Goal: Transaction & Acquisition: Book appointment/travel/reservation

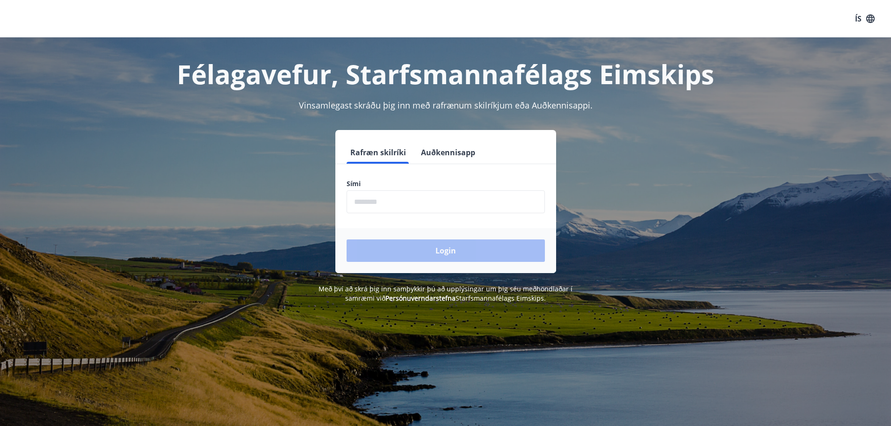
click at [406, 191] on input "phone" at bounding box center [446, 201] width 198 height 23
type input "********"
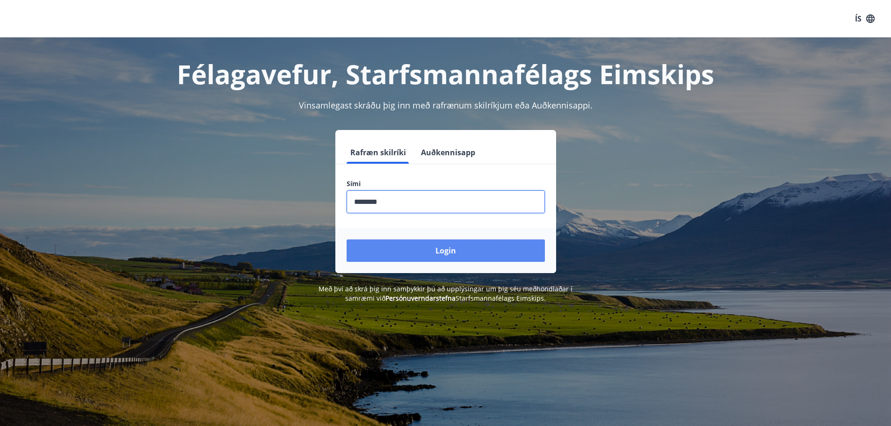
click at [459, 251] on button "Login" at bounding box center [446, 250] width 198 height 22
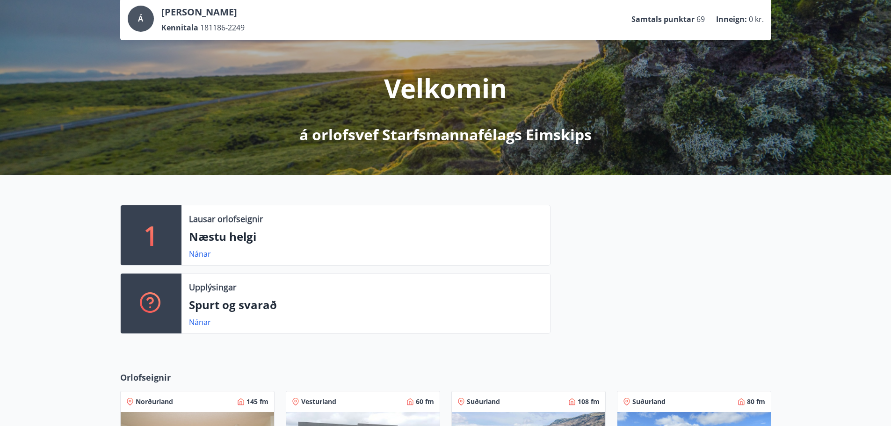
scroll to position [47, 0]
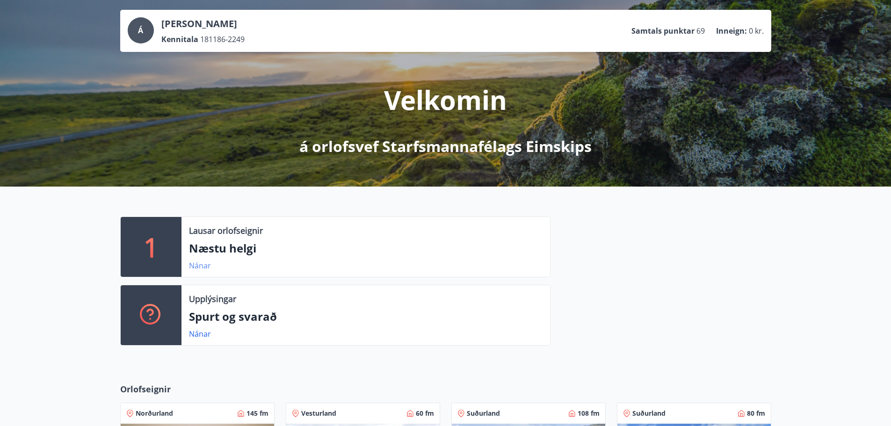
click at [200, 265] on link "Nánar" at bounding box center [200, 265] width 22 height 10
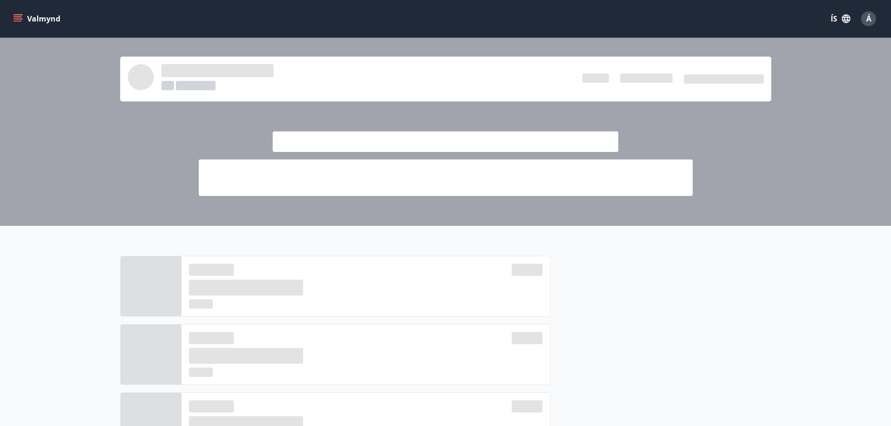
scroll to position [47, 0]
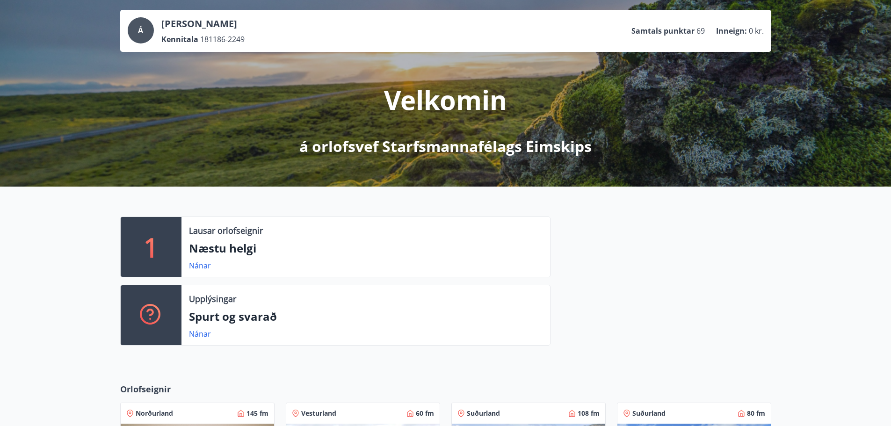
click at [615, 279] on div at bounding box center [660, 285] width 221 height 137
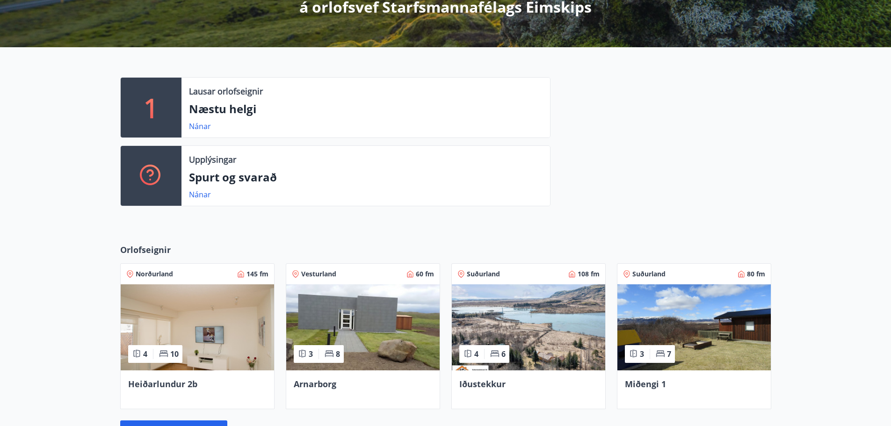
scroll to position [187, 0]
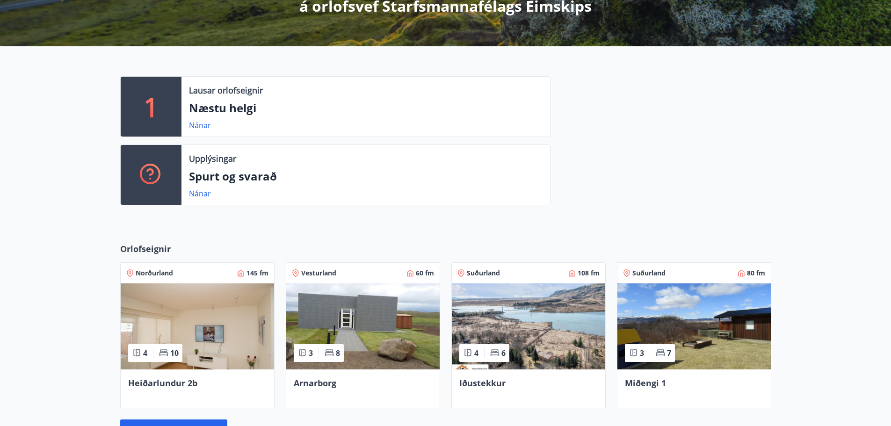
click at [270, 104] on p "Næstu helgi" at bounding box center [366, 108] width 354 height 16
click at [206, 124] on link "Nánar" at bounding box center [200, 125] width 22 height 10
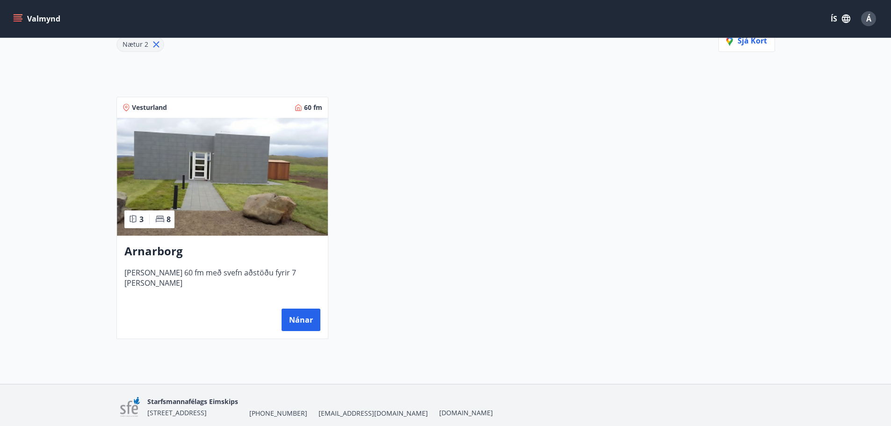
click at [244, 272] on span "[PERSON_NAME] 60 fm með svefn aðstöðu fyrir 7 [PERSON_NAME]" at bounding box center [222, 282] width 196 height 31
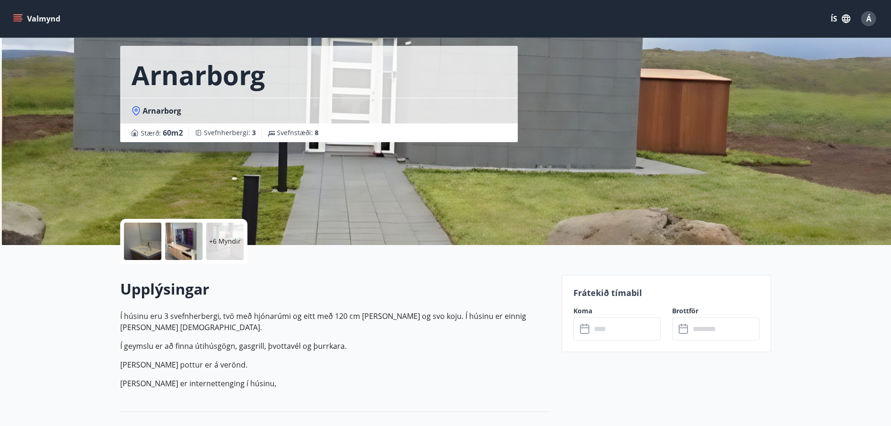
scroll to position [94, 0]
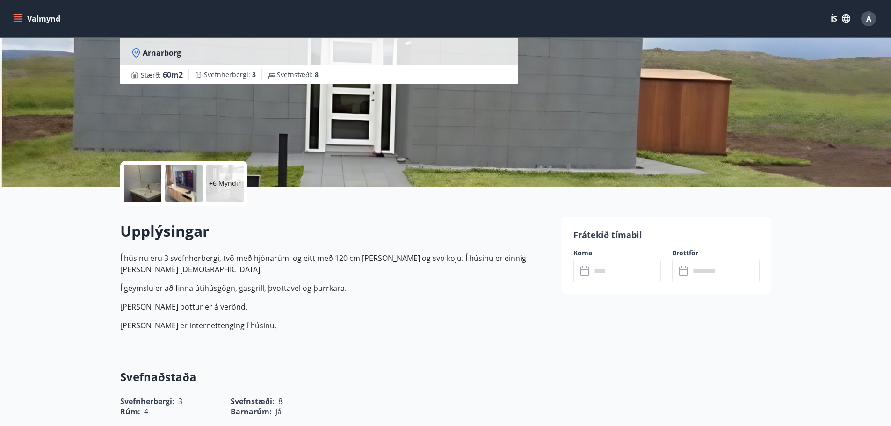
click at [622, 265] on input "text" at bounding box center [626, 271] width 70 height 23
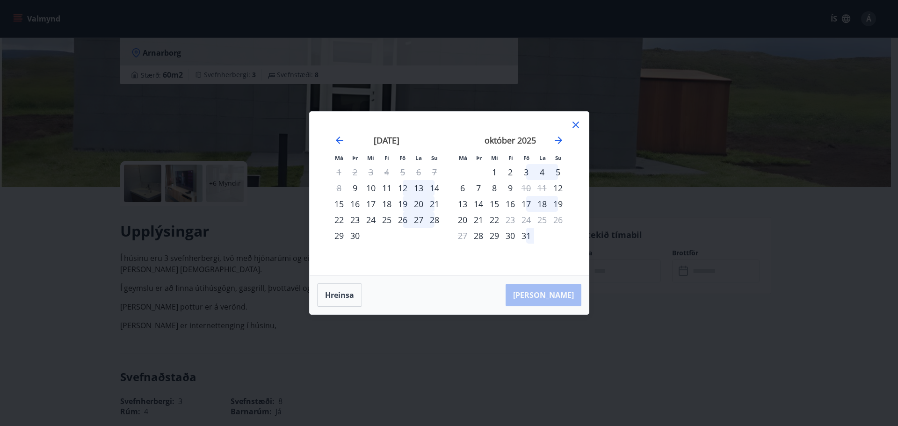
click at [402, 188] on div "12" at bounding box center [403, 188] width 16 height 16
click at [434, 186] on div "14" at bounding box center [434, 188] width 16 height 16
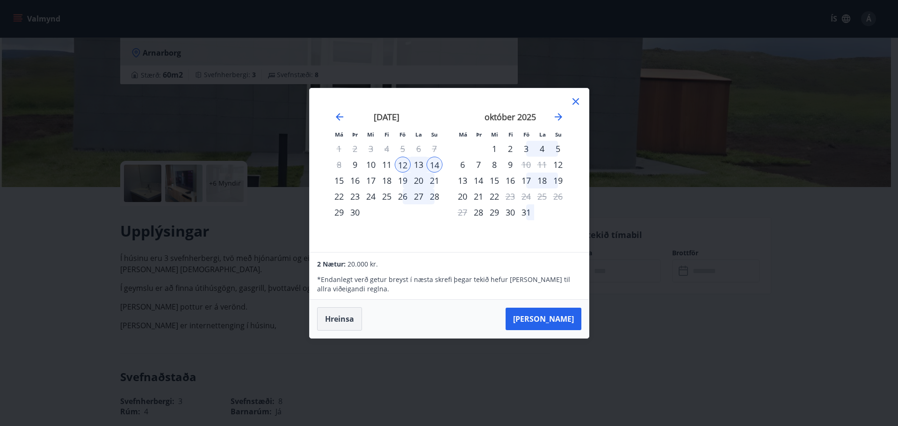
click at [349, 318] on button "Hreinsa" at bounding box center [339, 318] width 45 height 23
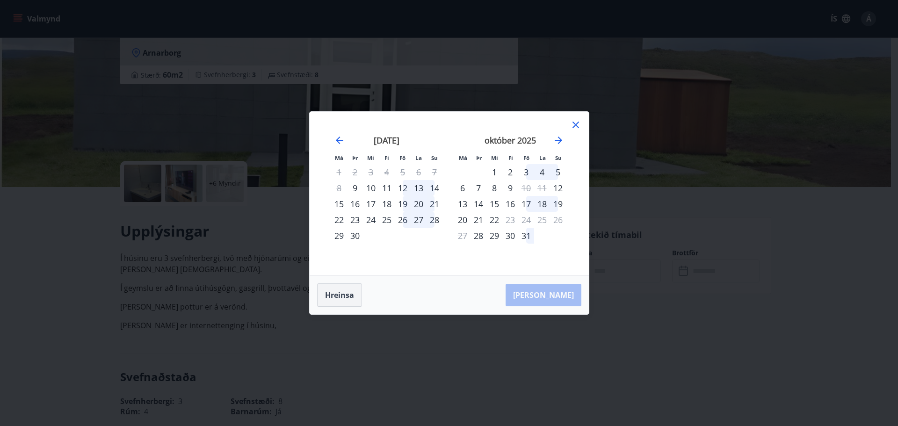
click at [348, 292] on button "Hreinsa" at bounding box center [339, 294] width 45 height 23
click at [573, 121] on icon at bounding box center [575, 124] width 11 height 11
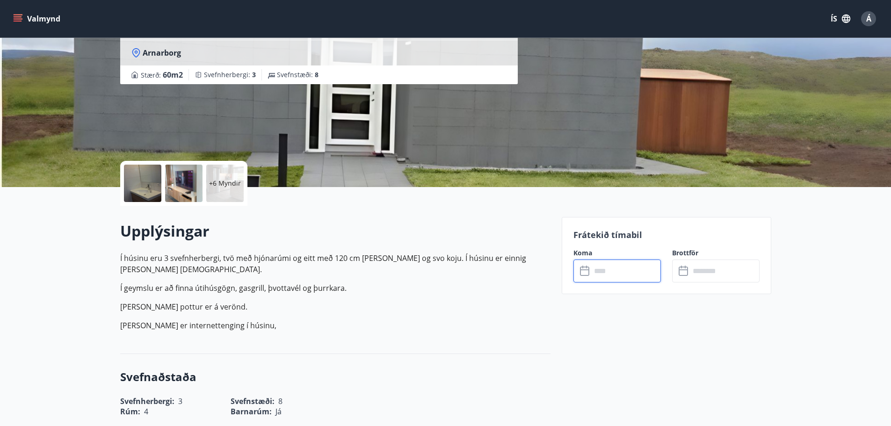
click at [481, 301] on p "[PERSON_NAME] pottur er á verönd." at bounding box center [335, 306] width 430 height 11
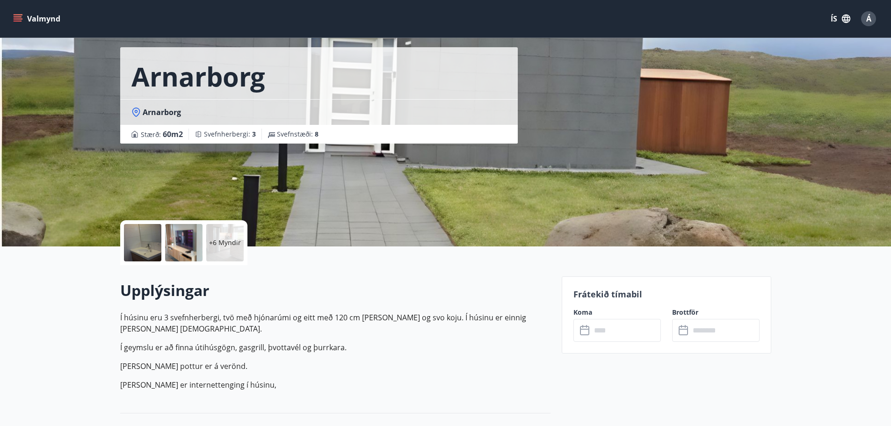
scroll to position [0, 0]
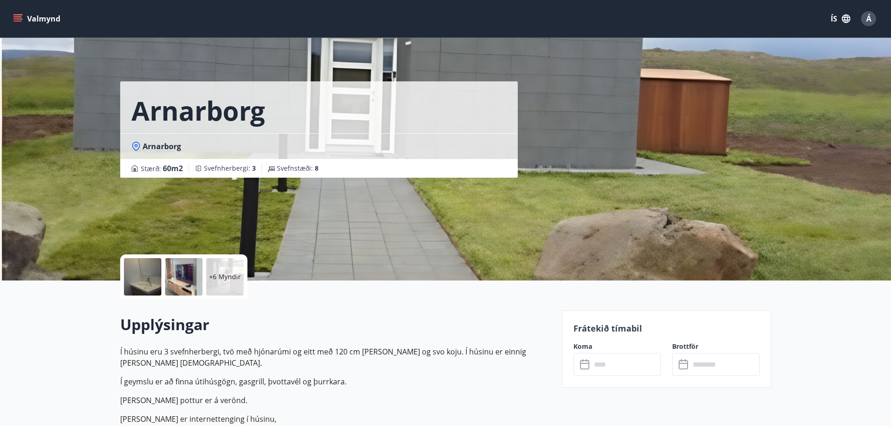
click at [44, 13] on button "Valmynd" at bounding box center [37, 18] width 53 height 17
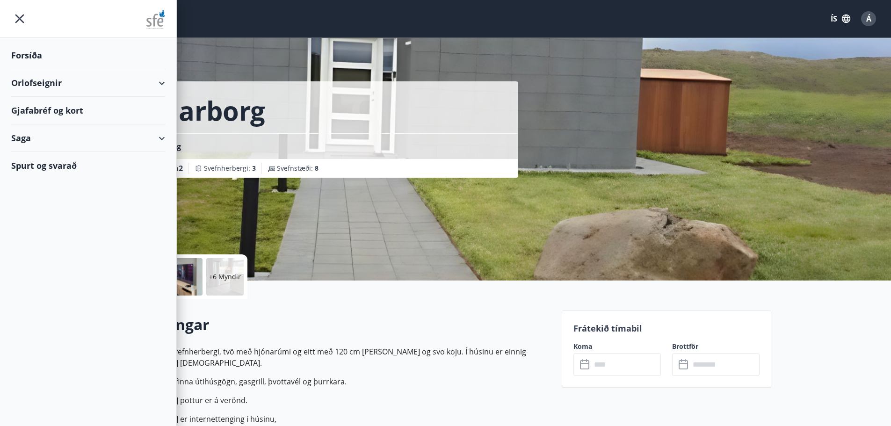
click at [161, 140] on div "Saga" at bounding box center [88, 138] width 154 height 28
click at [163, 84] on div "Orlofseignir" at bounding box center [88, 83] width 154 height 28
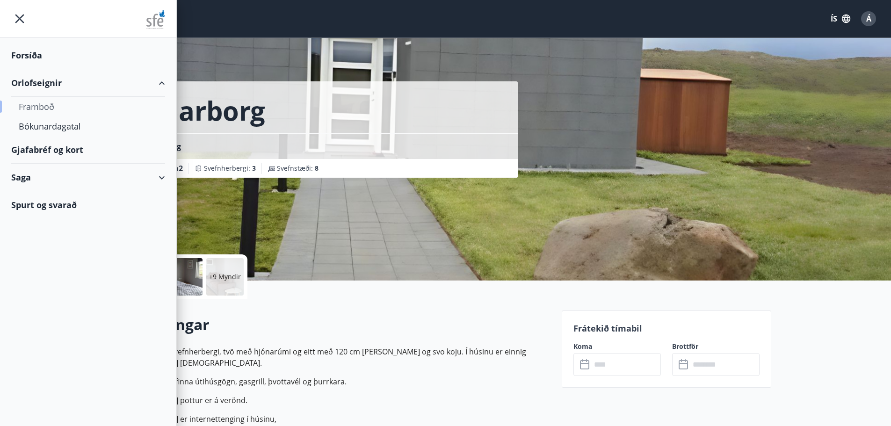
click at [32, 109] on div "Framboð" at bounding box center [88, 107] width 139 height 20
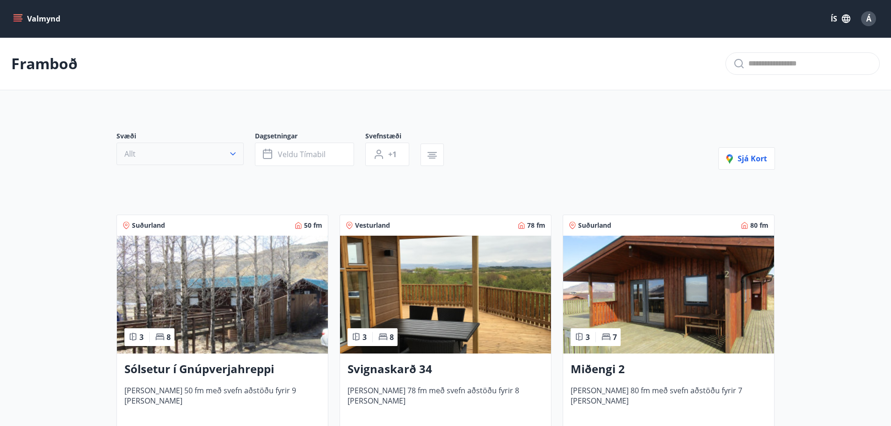
click at [185, 155] on button "Allt" at bounding box center [179, 154] width 127 height 22
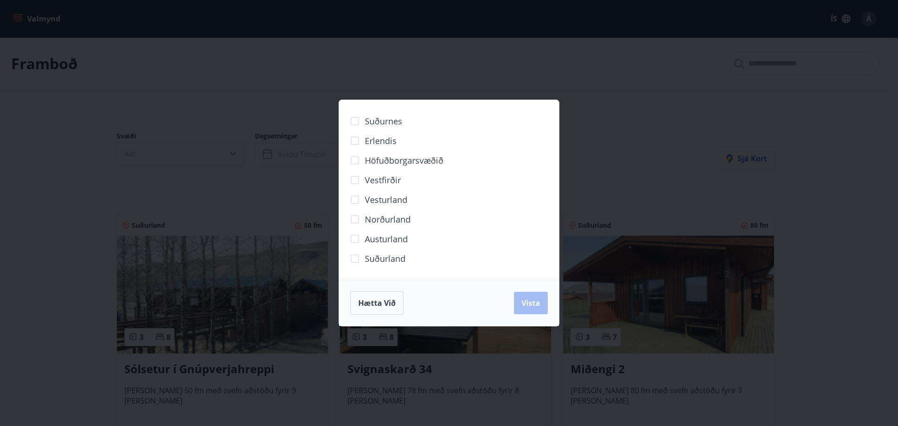
click at [365, 257] on span "Suðurland" at bounding box center [385, 259] width 41 height 12
click at [534, 300] on span "Vista" at bounding box center [530, 303] width 19 height 10
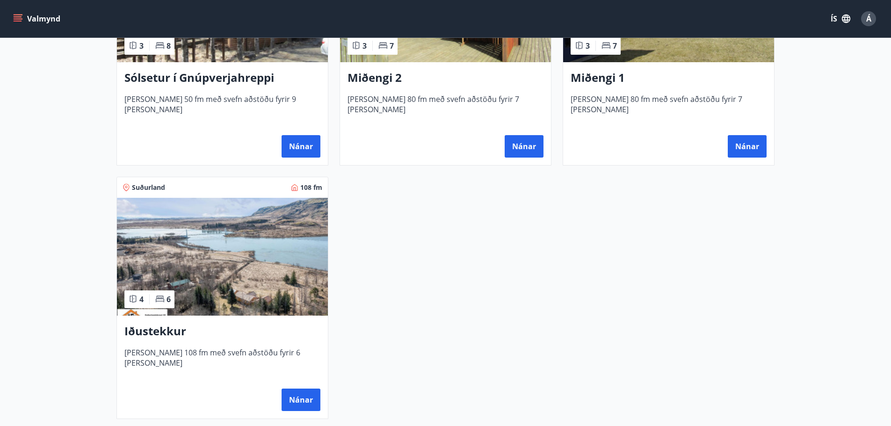
scroll to position [327, 0]
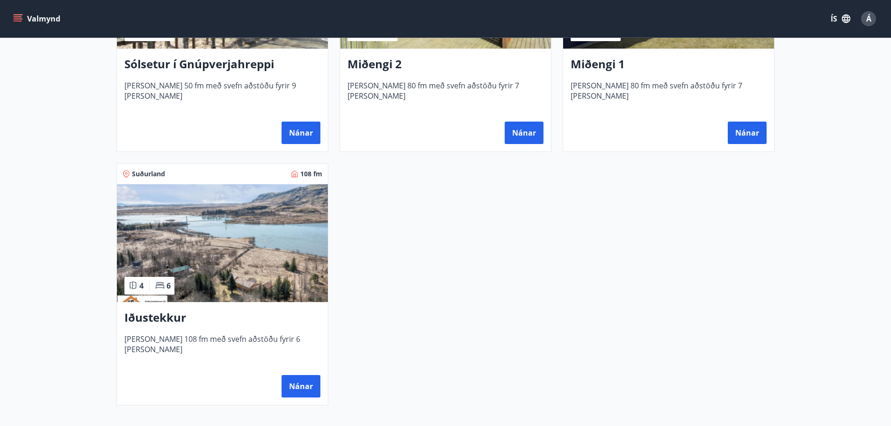
click at [234, 270] on img at bounding box center [222, 243] width 211 height 118
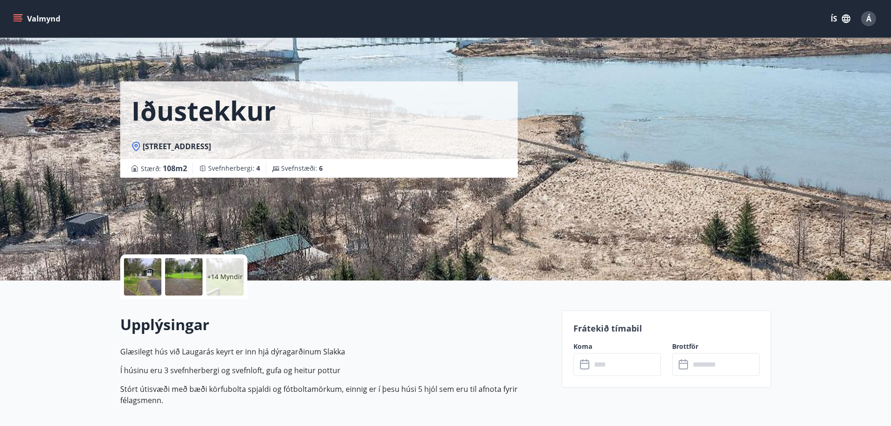
click at [414, 318] on h2 "Upplýsingar" at bounding box center [335, 324] width 430 height 21
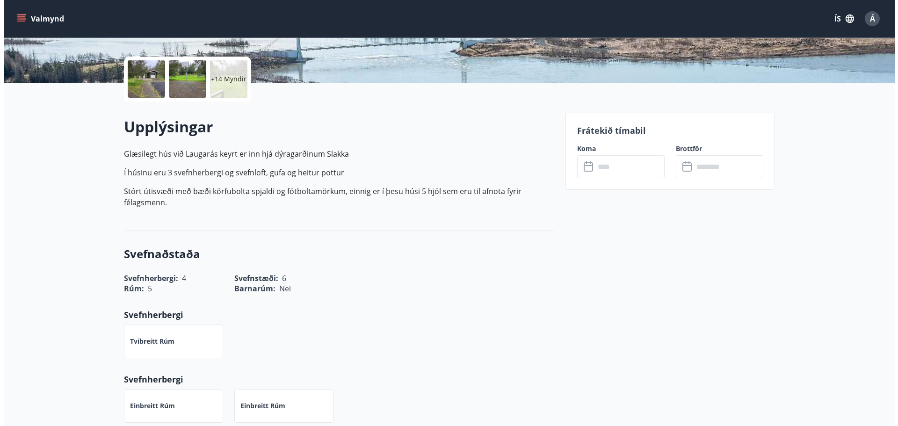
scroll to position [11, 0]
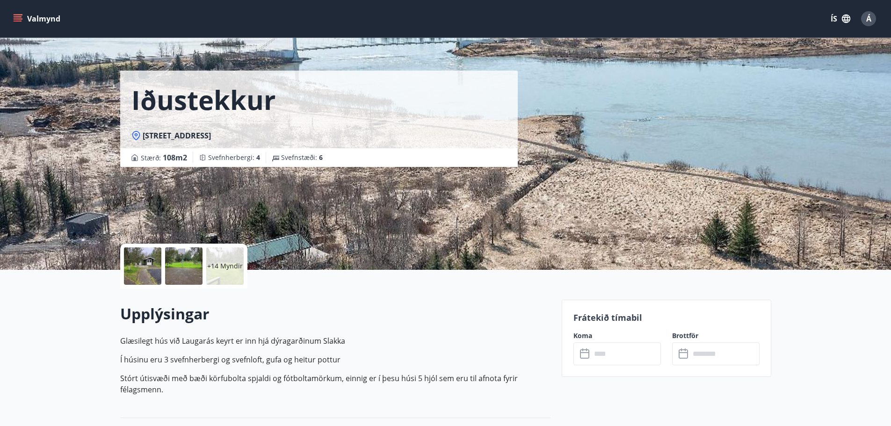
click at [150, 261] on div at bounding box center [142, 265] width 37 height 37
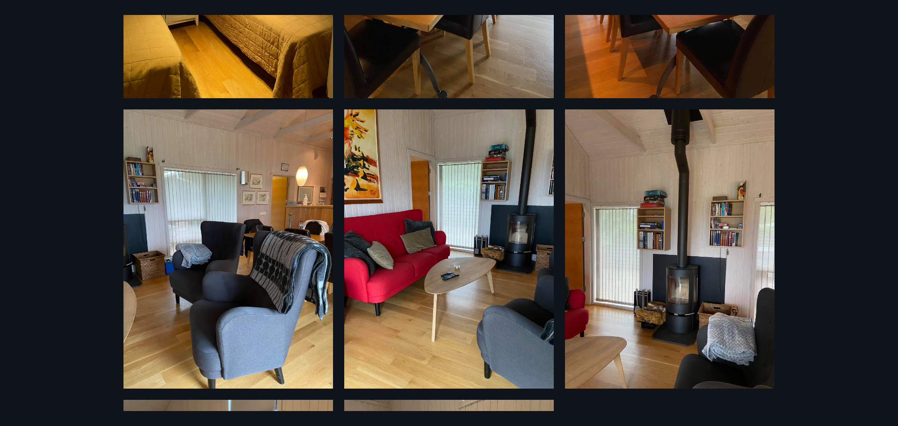
scroll to position [1666, 0]
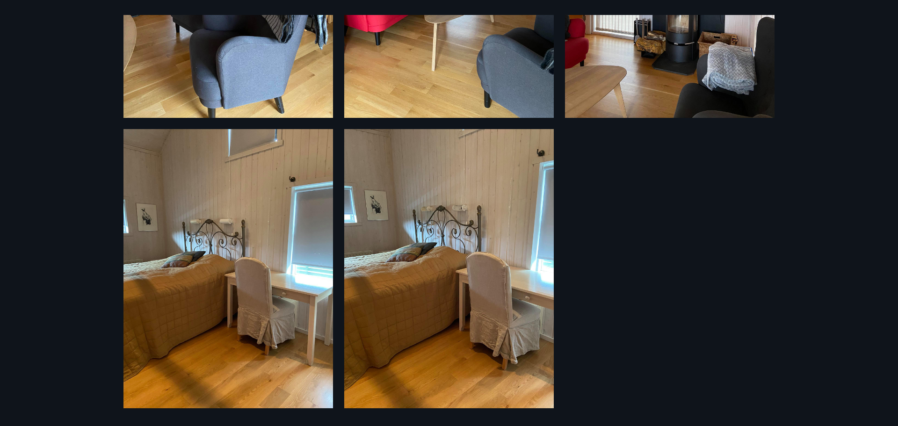
click at [681, 293] on div "20 Myndir" at bounding box center [448, 213] width 673 height 396
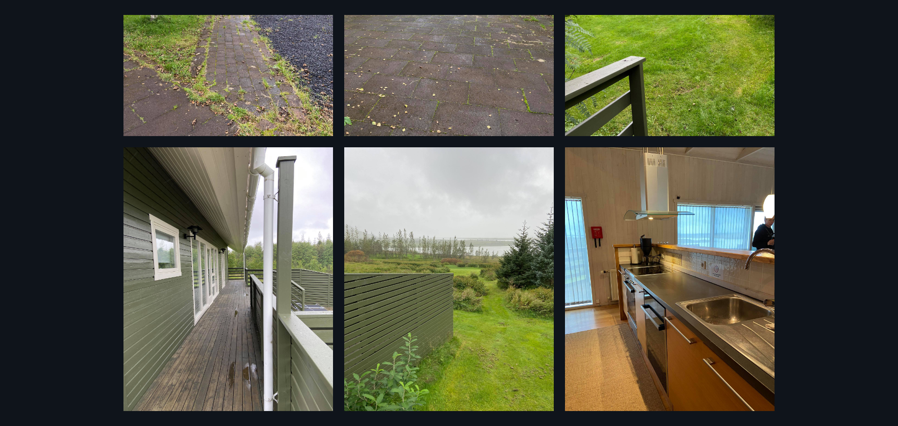
scroll to position [403, 0]
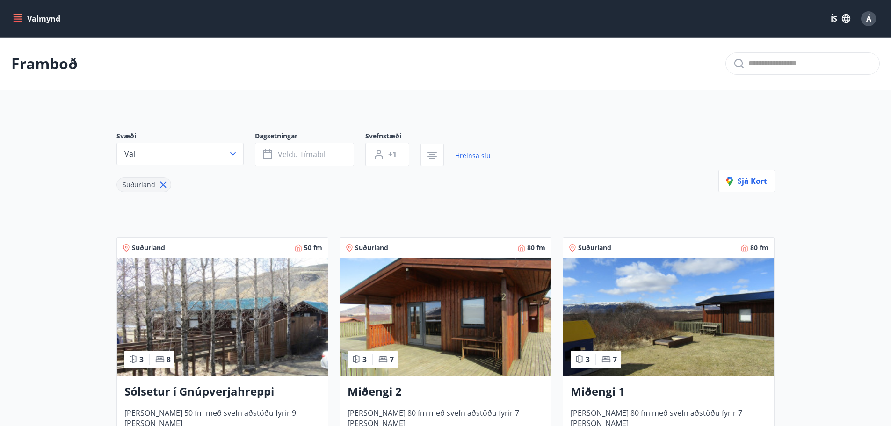
click at [626, 188] on div "Svæði Val Dagsetningar Veldu tímabil Svefnstæði +1 Hreinsa síu Suðurland Sjá ko…" at bounding box center [445, 161] width 658 height 61
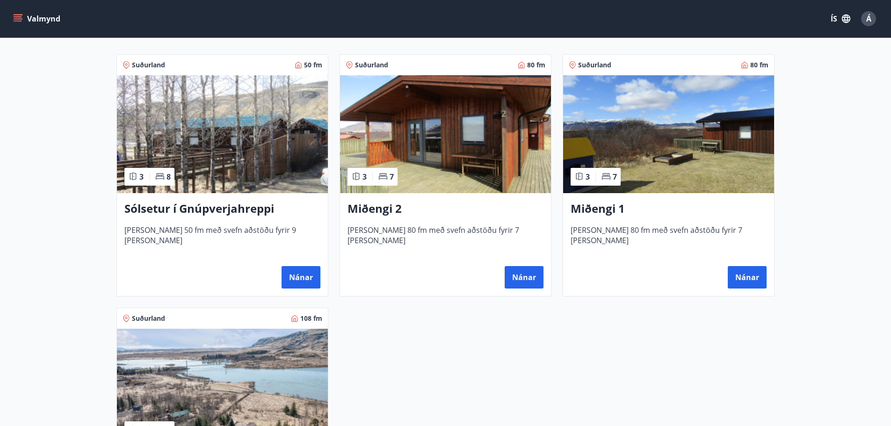
scroll to position [187, 0]
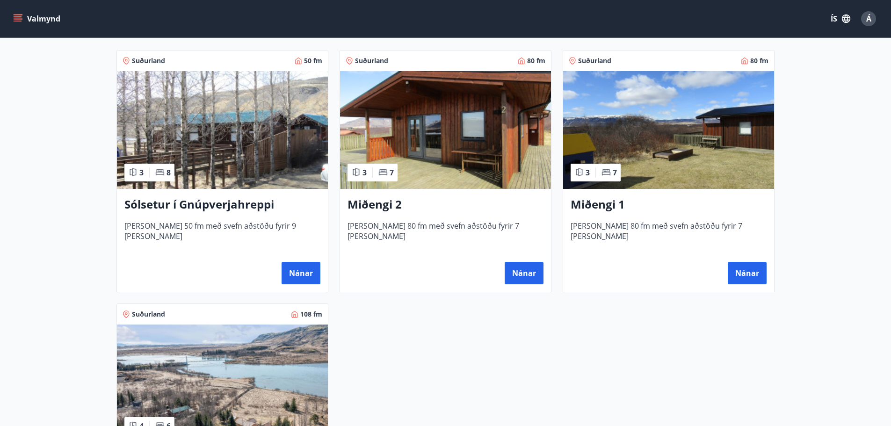
drag, startPoint x: 656, startPoint y: 312, endPoint x: 668, endPoint y: 316, distance: 12.6
click at [656, 312] on div "Suðurland 50 fm 3 8 Sólsetur í Gnúpverjahreppi [PERSON_NAME] 50 fm með svefn að…" at bounding box center [440, 292] width 670 height 507
click at [692, 311] on div "Suðurland 50 fm 3 8 Sólsetur í Gnúpverjahreppi [PERSON_NAME] 50 fm með svefn að…" at bounding box center [440, 292] width 670 height 507
click at [434, 316] on div "Suðurland 50 fm 3 8 Sólsetur í Gnúpverjahreppi [PERSON_NAME] 50 fm með svefn að…" at bounding box center [440, 292] width 670 height 507
click at [464, 318] on div "Suðurland 50 fm 3 8 Sólsetur í Gnúpverjahreppi [PERSON_NAME] 50 fm með svefn að…" at bounding box center [440, 292] width 670 height 507
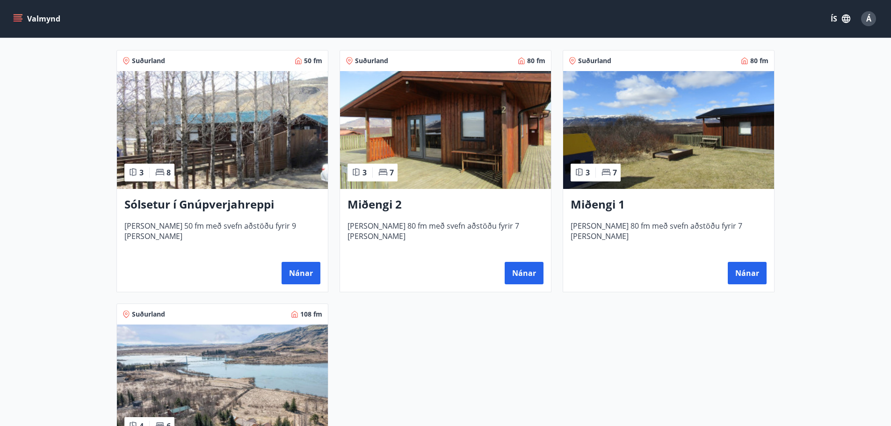
click at [411, 318] on div "Suðurland 50 fm 3 8 Sólsetur í Gnúpverjahreppi [PERSON_NAME] 50 fm með svefn að…" at bounding box center [440, 292] width 670 height 507
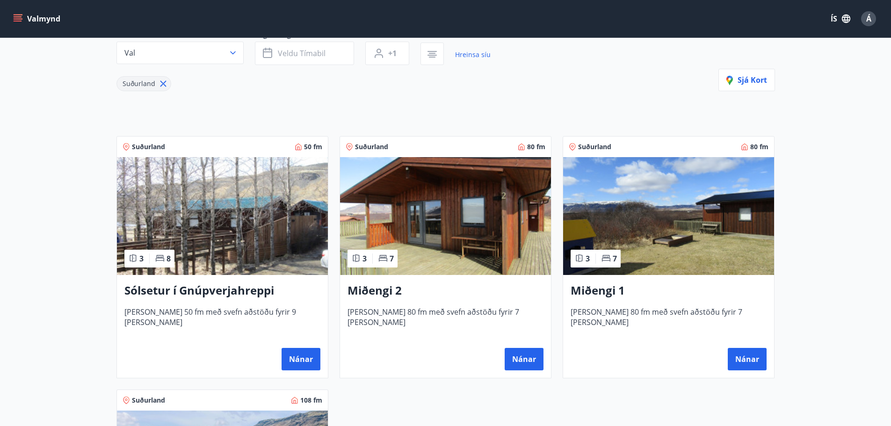
scroll to position [94, 0]
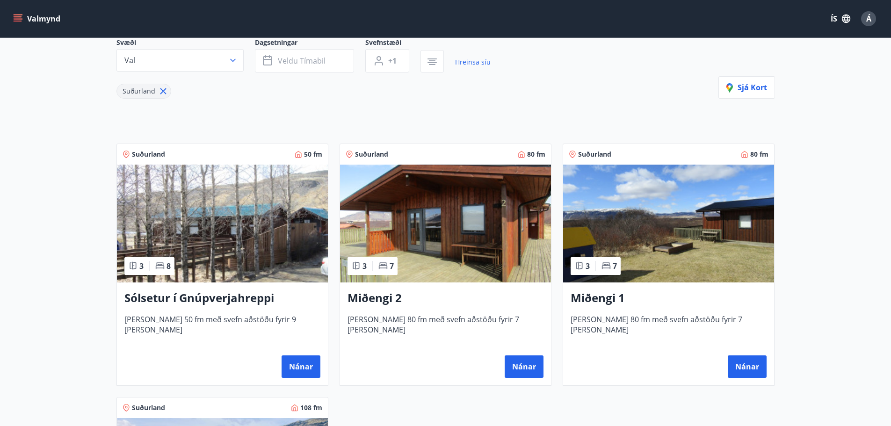
click at [584, 101] on div "Svæði Val Dagsetningar Veldu tímabil Svefnstæði +1 Hreinsa síu Suðurland Sjá ko…" at bounding box center [445, 330] width 673 height 631
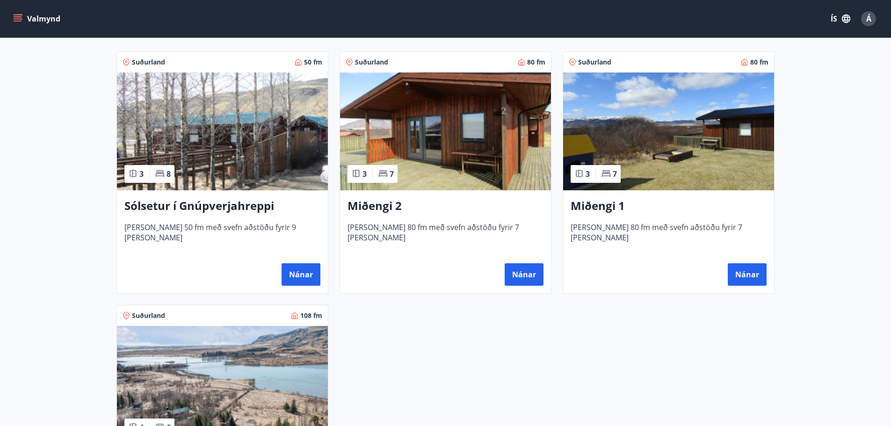
scroll to position [187, 0]
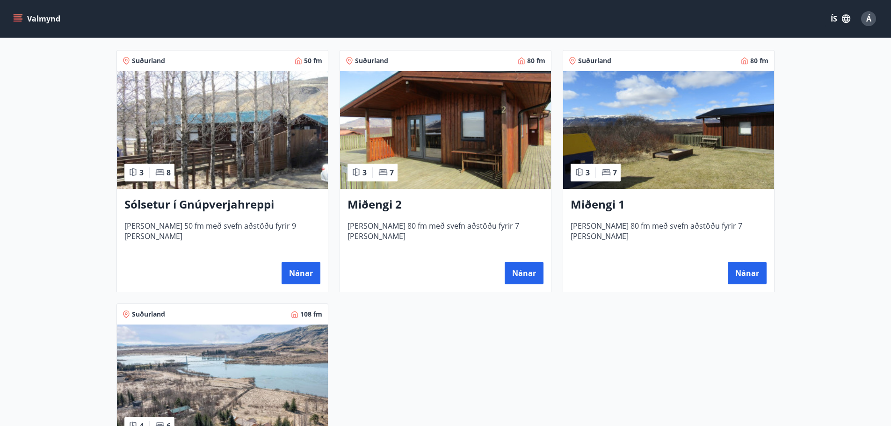
click at [676, 149] on img at bounding box center [668, 130] width 211 height 118
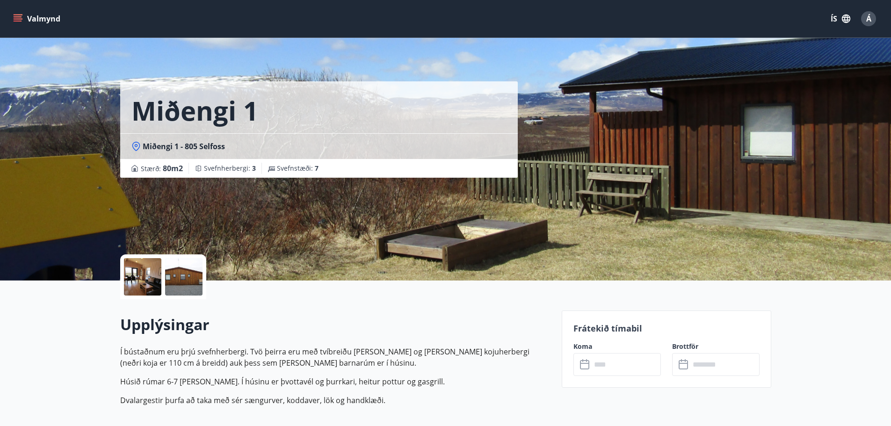
click at [175, 276] on div at bounding box center [183, 276] width 37 height 37
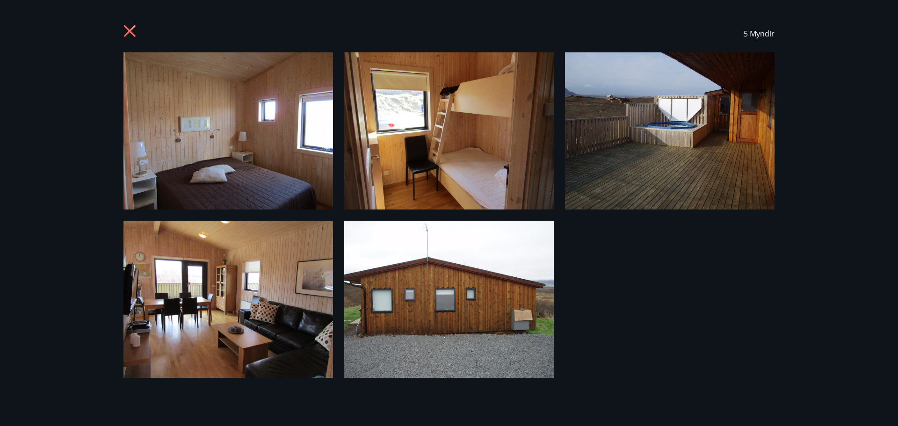
click at [680, 311] on div "5 Myndir" at bounding box center [448, 213] width 673 height 396
click at [126, 29] on icon at bounding box center [130, 32] width 15 height 15
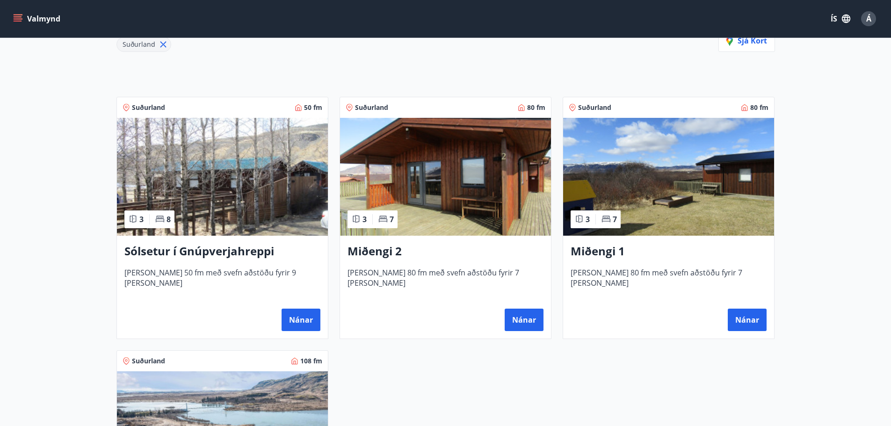
click at [469, 207] on img at bounding box center [445, 177] width 211 height 118
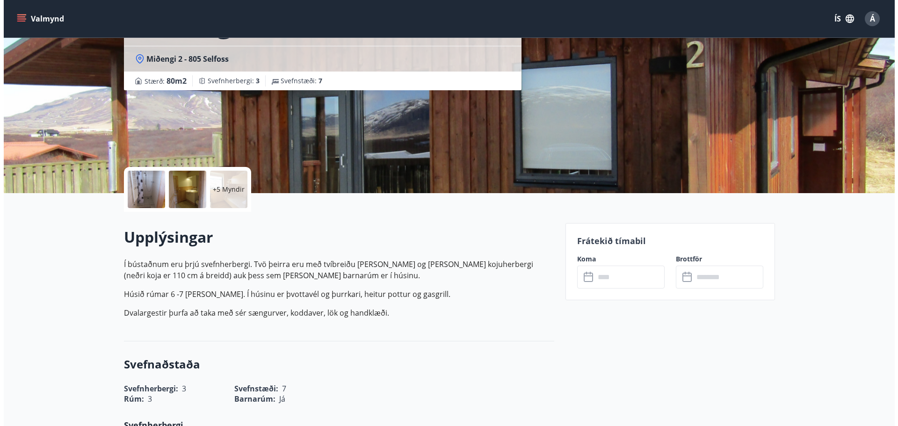
scroll to position [94, 0]
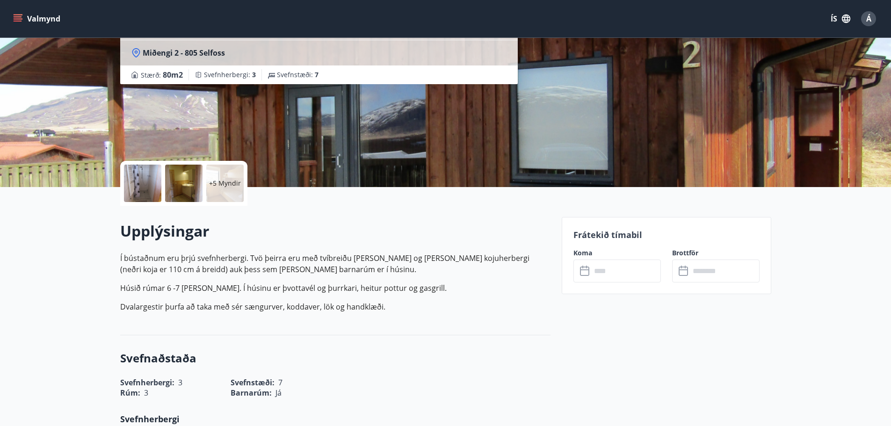
click at [143, 177] on div at bounding box center [142, 183] width 37 height 37
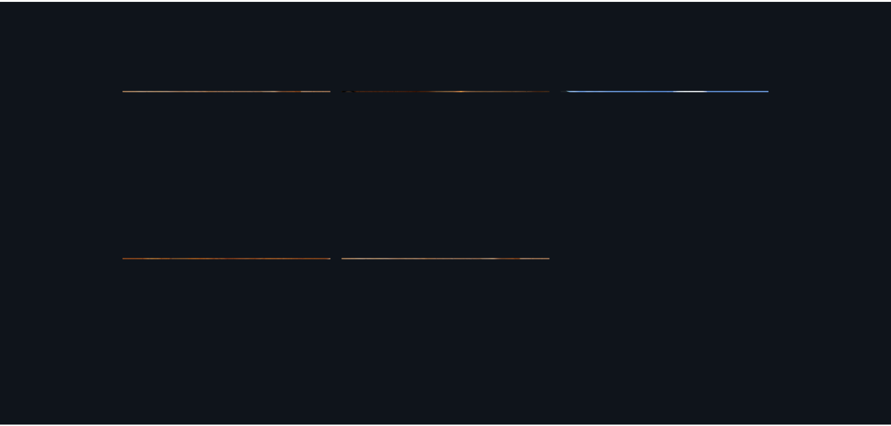
scroll to position [428, 0]
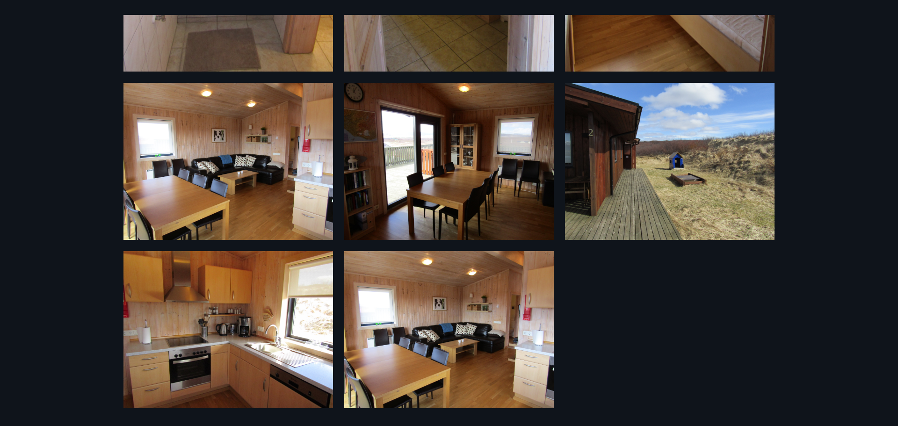
click at [41, 92] on div "11 Myndir" at bounding box center [449, 213] width 898 height 426
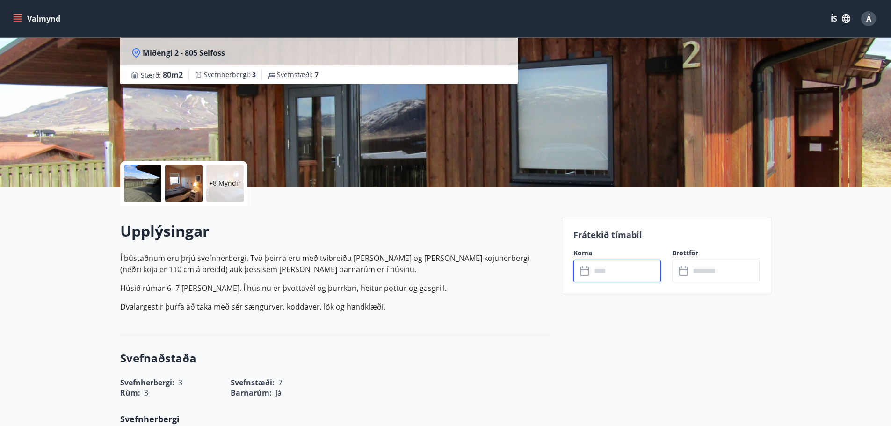
click at [612, 270] on input "text" at bounding box center [626, 271] width 70 height 23
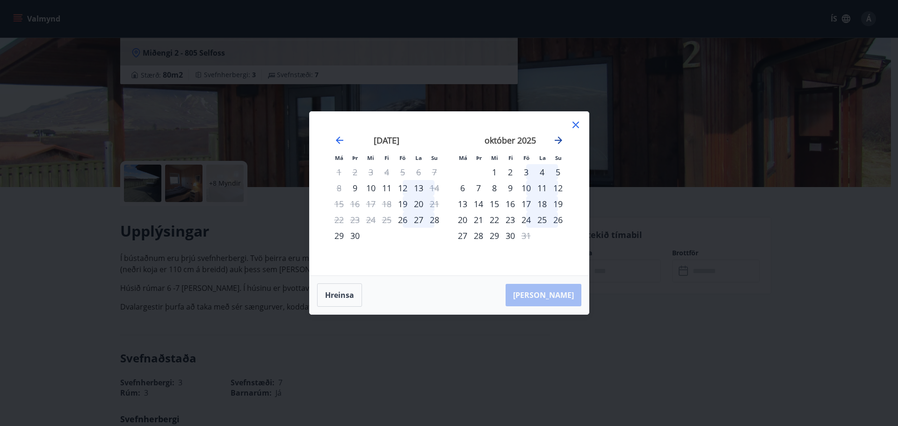
click at [556, 137] on icon "Move forward to switch to the next month." at bounding box center [558, 140] width 11 height 11
click at [338, 136] on icon "Move backward to switch to the previous month." at bounding box center [339, 140] width 11 height 11
click at [556, 140] on icon "Move forward to switch to the next month." at bounding box center [558, 140] width 7 height 7
click at [524, 219] on div "21" at bounding box center [526, 220] width 16 height 16
click at [558, 218] on div "23" at bounding box center [558, 220] width 16 height 16
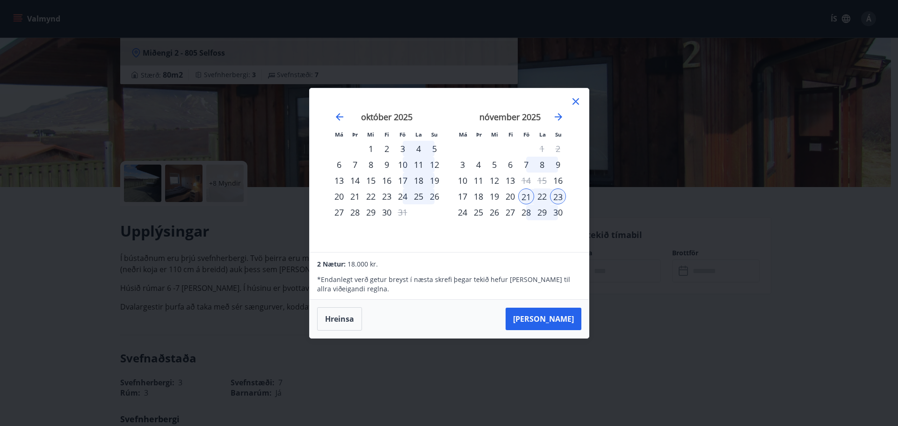
click at [578, 102] on icon at bounding box center [575, 101] width 11 height 11
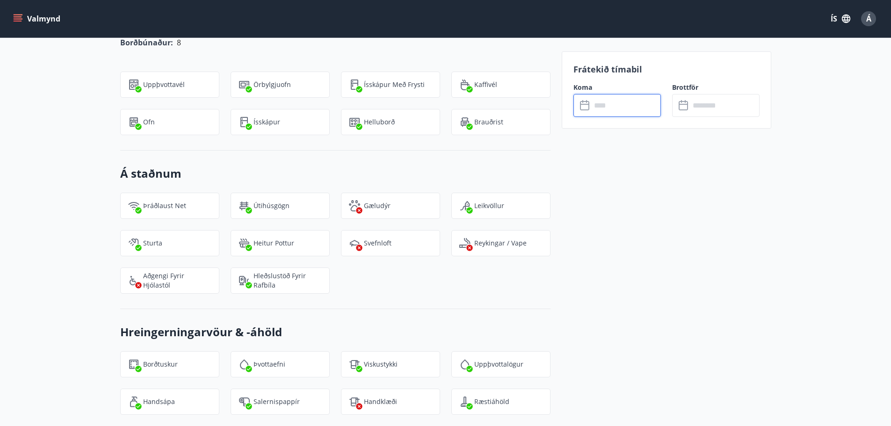
scroll to position [935, 0]
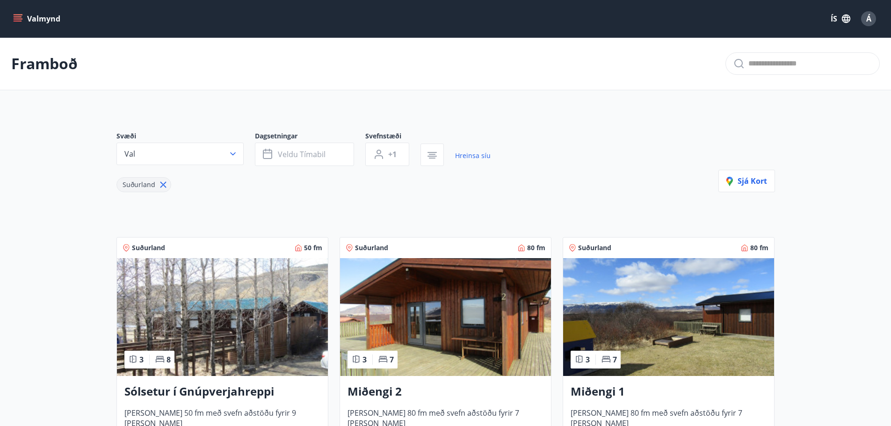
click at [674, 310] on img at bounding box center [668, 317] width 211 height 118
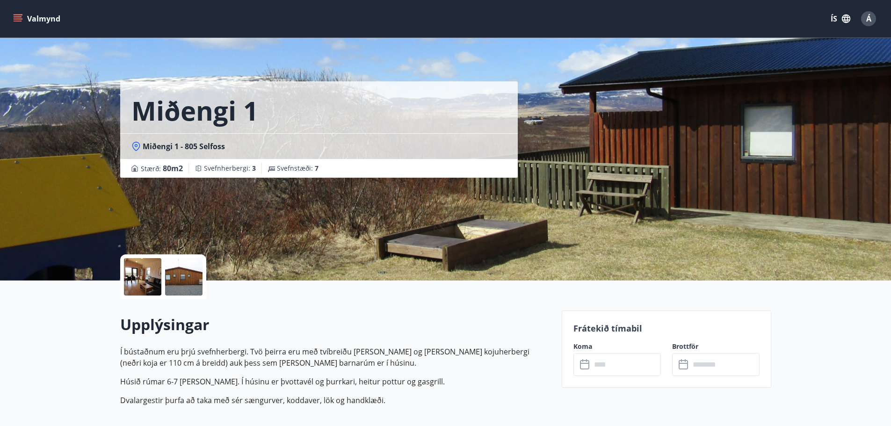
click at [379, 340] on div "Upplýsingar Í bústaðnum eru þrjú svefnherbergi. Tvö þeirra eru með tvíbreiðu [P…" at bounding box center [335, 363] width 430 height 99
click at [463, 310] on div "Upplýsingar Í bústaðnum eru þrjú svefnherbergi. Tvö þeirra eru með tvíbreiðu [P…" at bounding box center [335, 364] width 430 height 130
click at [413, 364] on p "Í bústaðnum eru þrjú svefnherbergi. Tvö þeirra eru með tvíbreiðu [PERSON_NAME] …" at bounding box center [335, 357] width 430 height 22
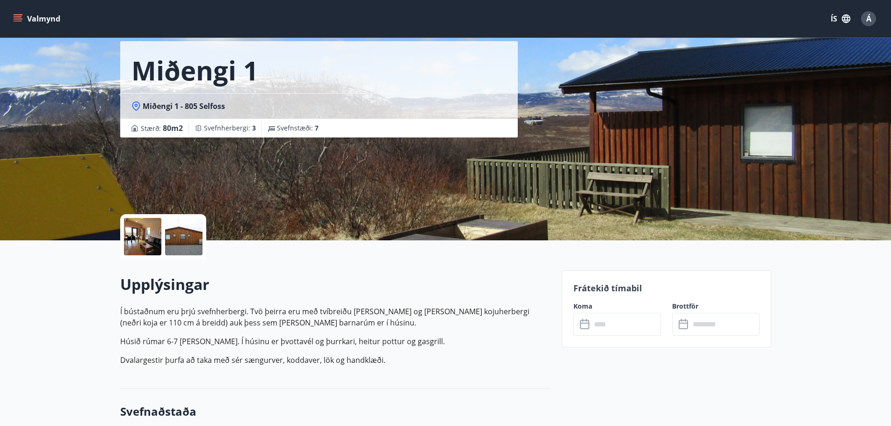
scroll to position [94, 0]
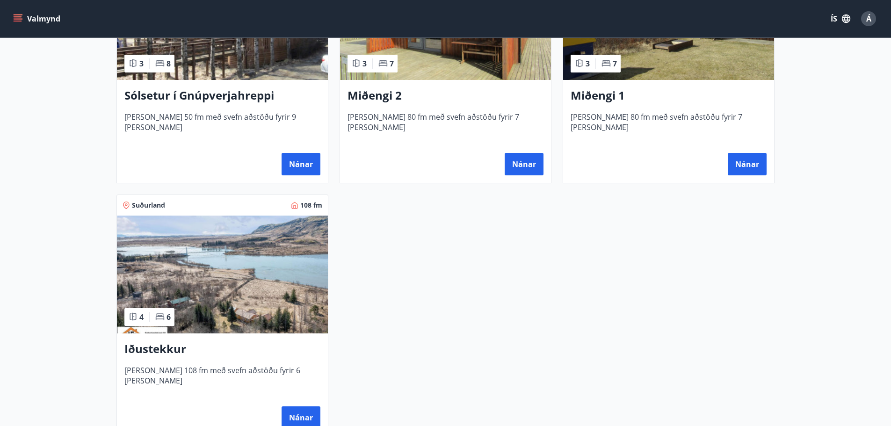
scroll to position [281, 0]
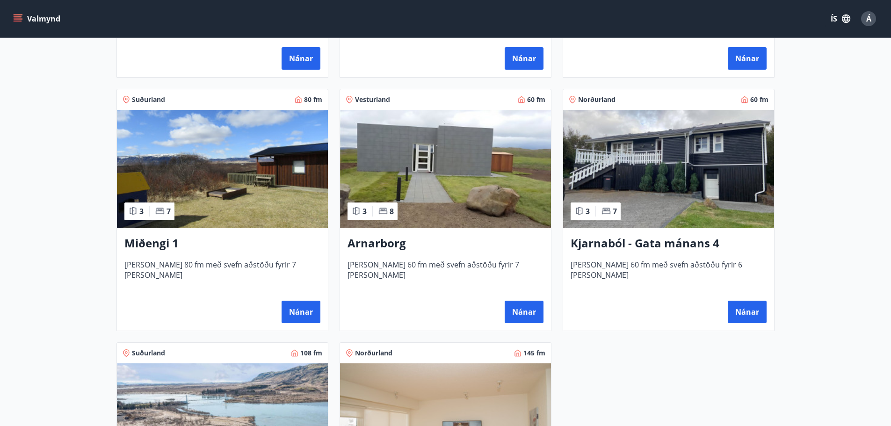
scroll to position [374, 0]
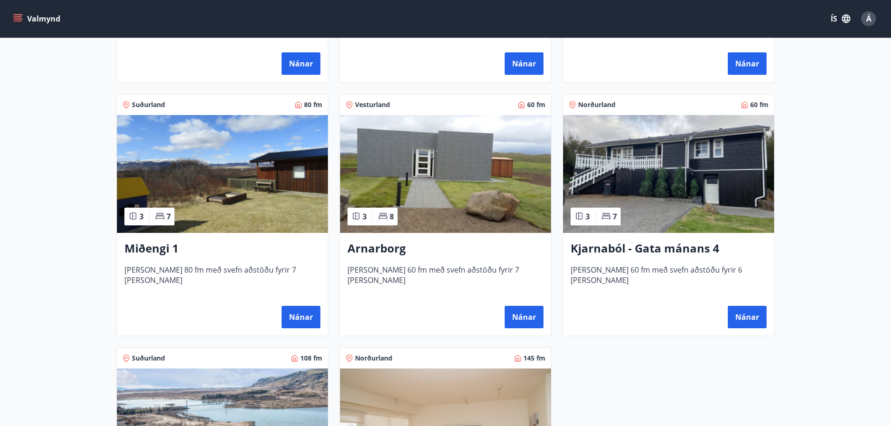
click at [669, 203] on img at bounding box center [668, 174] width 211 height 118
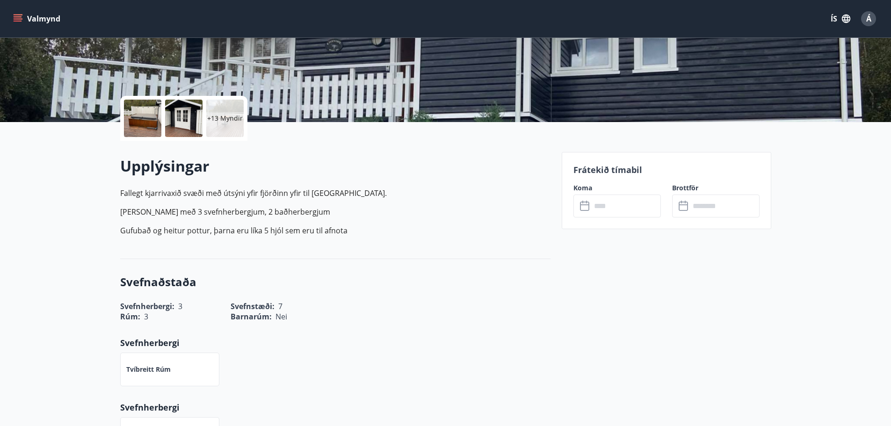
scroll to position [187, 0]
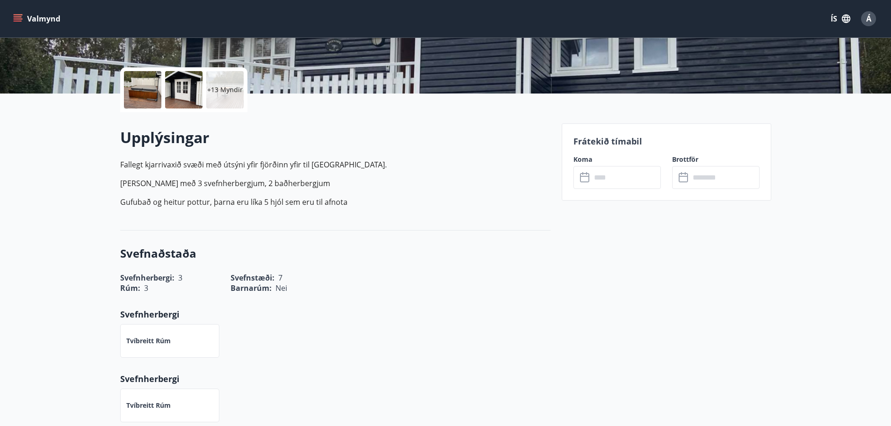
click at [619, 174] on input "text" at bounding box center [626, 177] width 70 height 23
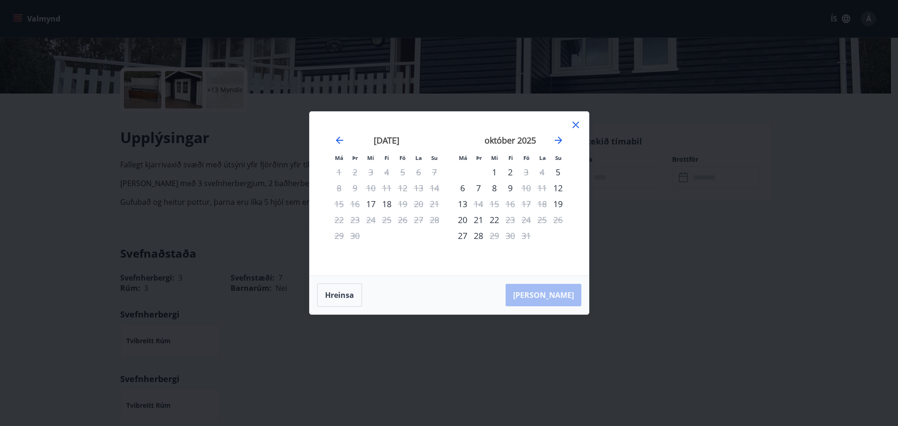
click at [711, 266] on div "Má Þr Mi Fi Fö La Su Má Þr Mi Fi Fö La Su [DATE] 1 2 3 4 5 6 7 8 9 10 11 12 13 …" at bounding box center [449, 213] width 898 height 426
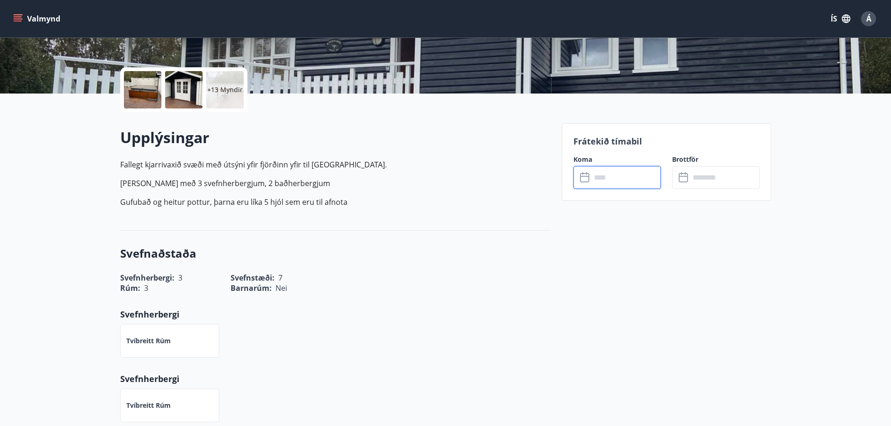
click at [434, 203] on p "Gufubað og heitur pottur, þarna eru líka 5 hjól sem eru til afnota" at bounding box center [335, 201] width 430 height 11
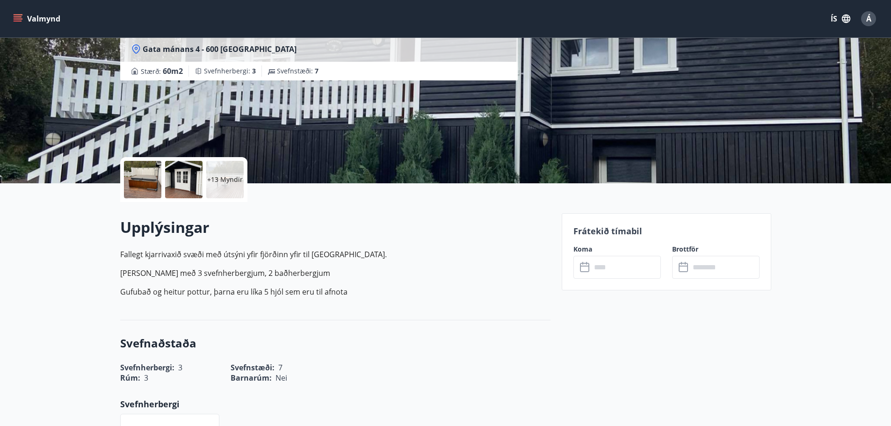
scroll to position [0, 0]
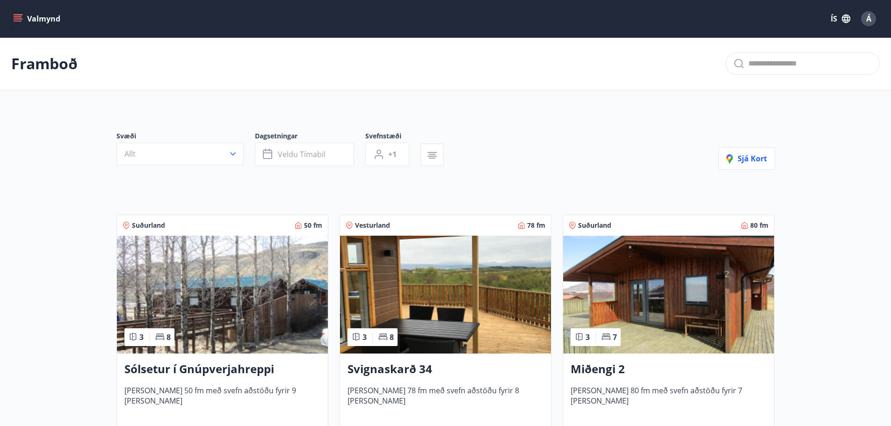
click at [33, 14] on button "Valmynd" at bounding box center [37, 18] width 53 height 17
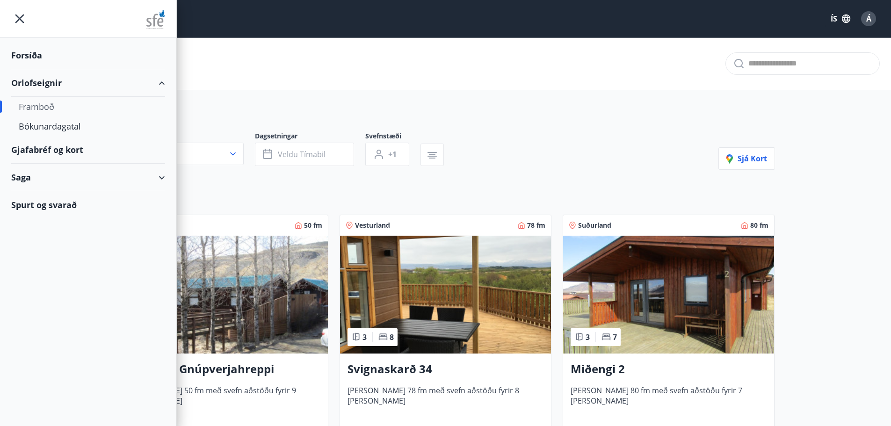
click at [75, 143] on div "Gjafabréf og kort" at bounding box center [88, 150] width 154 height 28
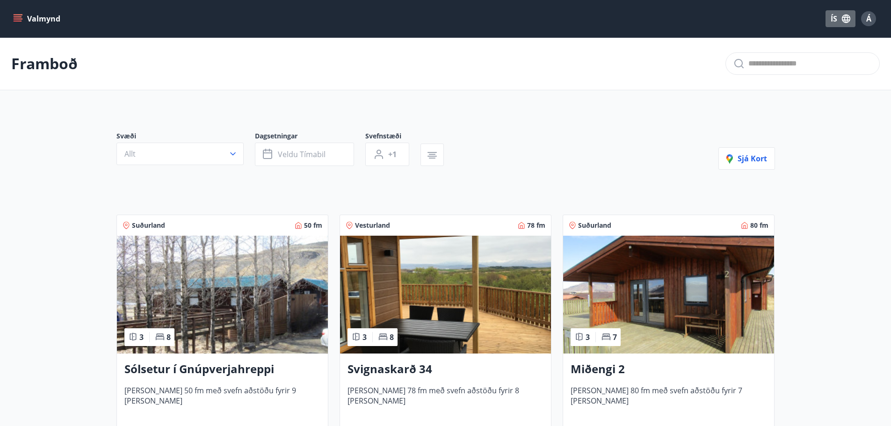
click at [833, 18] on button "ÍS" at bounding box center [840, 18] width 30 height 17
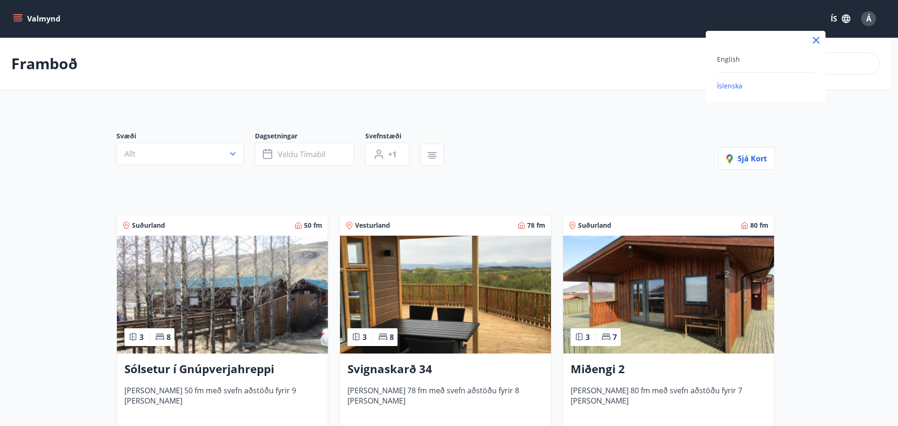
click at [593, 154] on div at bounding box center [449, 213] width 898 height 426
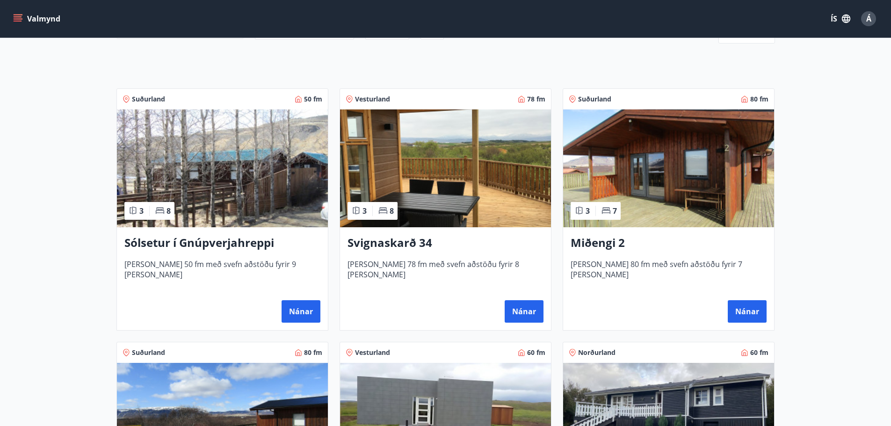
scroll to position [140, 0]
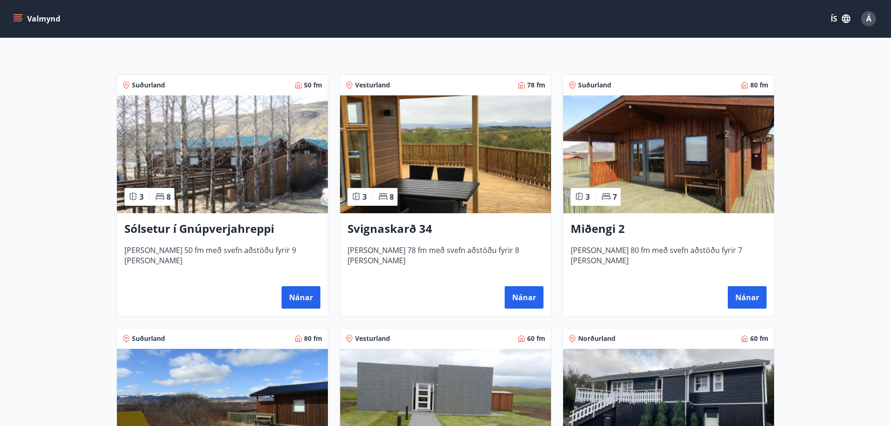
click at [477, 217] on div "Svignaskarð 34 [PERSON_NAME] 78 fm með svefn aðstöðu fyrir 8 [PERSON_NAME] Nánar" at bounding box center [445, 264] width 211 height 103
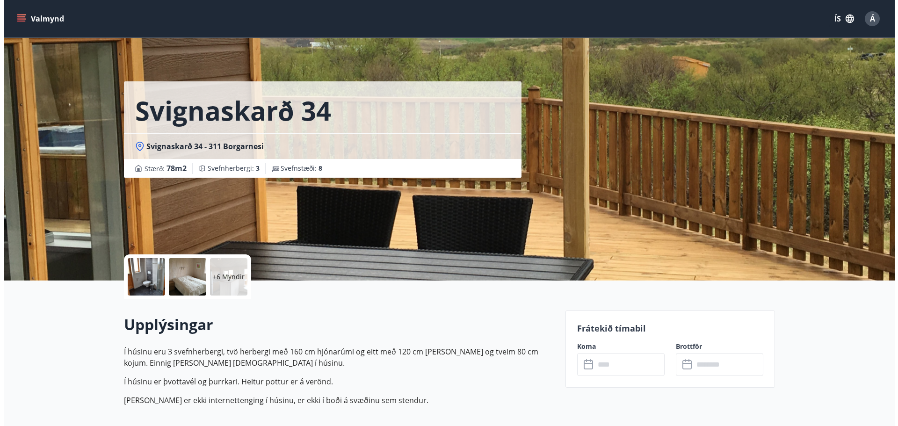
scroll to position [47, 0]
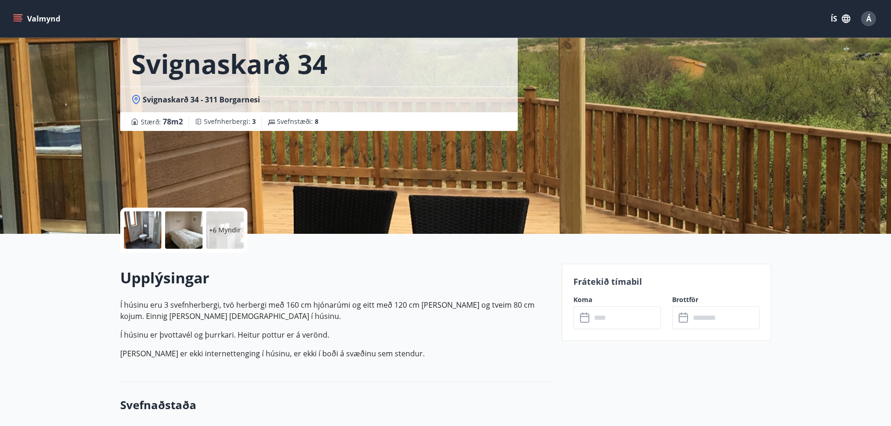
click at [150, 221] on div at bounding box center [142, 229] width 37 height 37
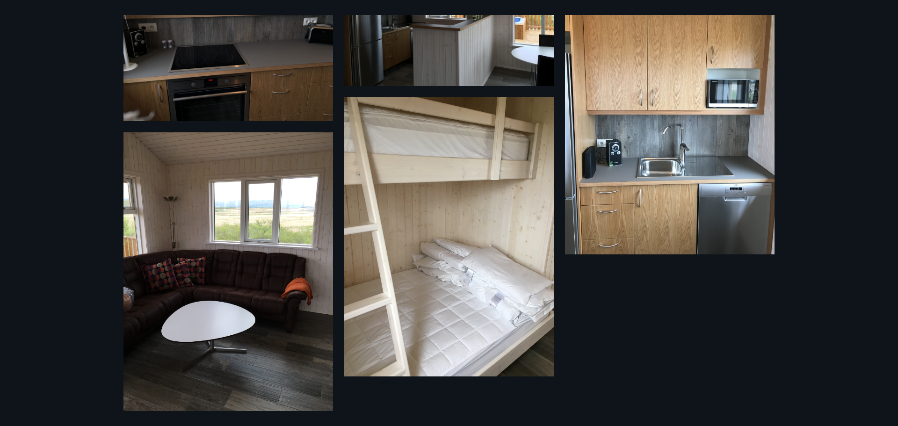
scroll to position [708, 0]
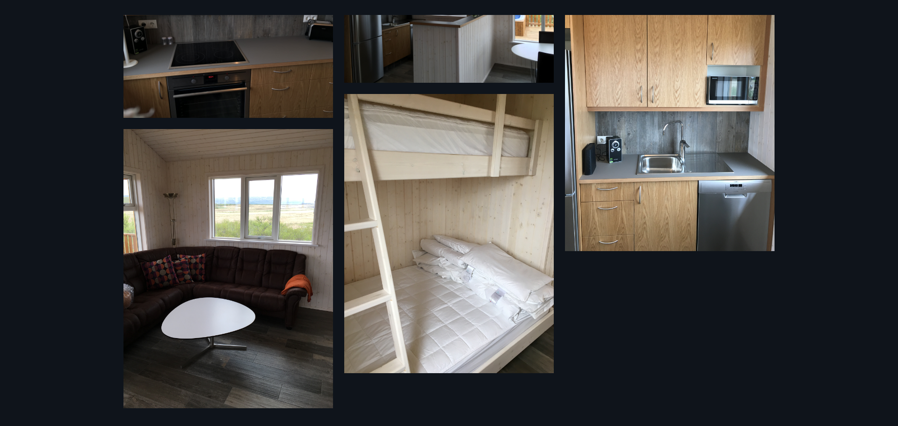
click at [79, 261] on div "12 Myndir" at bounding box center [449, 213] width 898 height 426
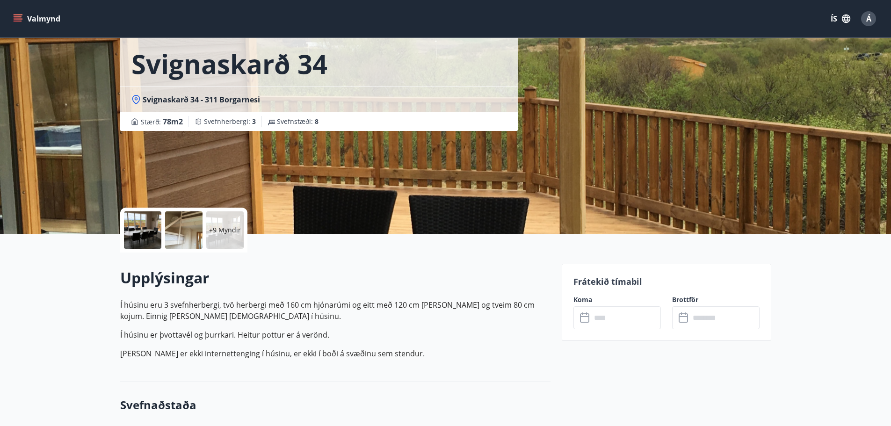
click at [865, 17] on div "Á" at bounding box center [868, 18] width 15 height 15
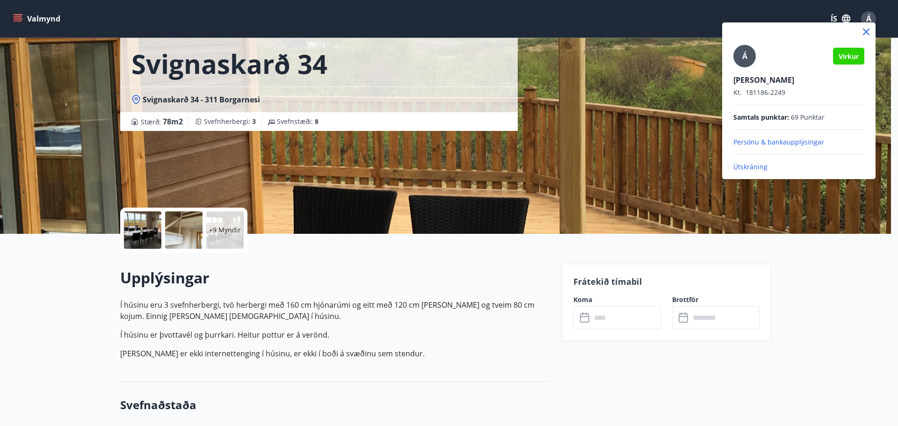
click at [757, 162] on p "Útskráning" at bounding box center [798, 166] width 131 height 9
